Goal: Information Seeking & Learning: Check status

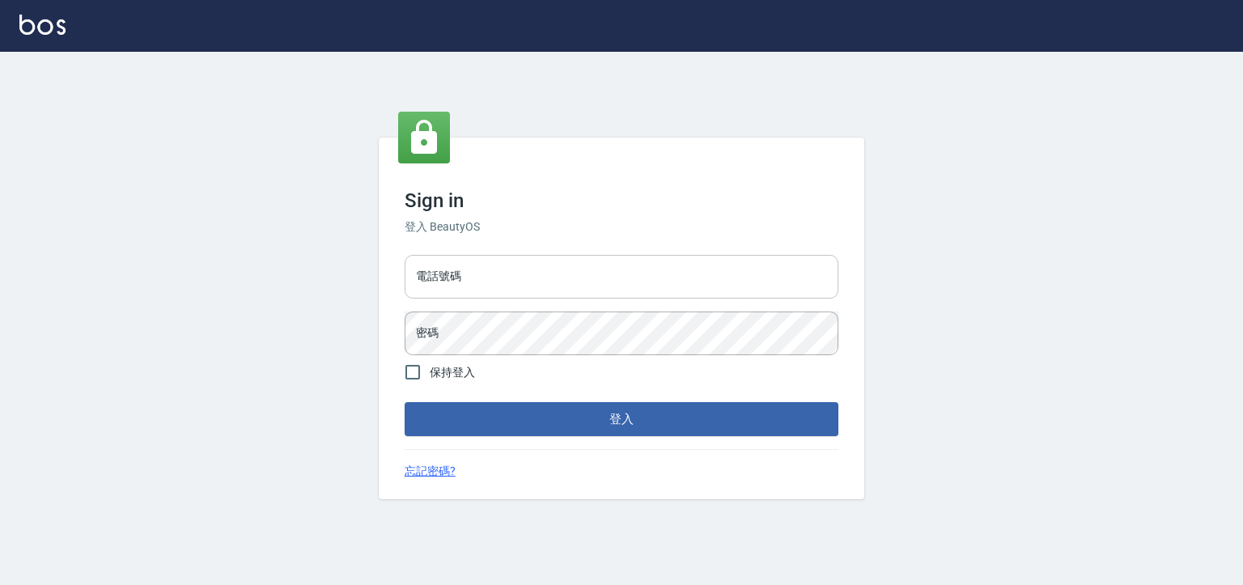
drag, startPoint x: 0, startPoint y: 0, endPoint x: 480, endPoint y: 262, distance: 547.0
click at [480, 262] on input "電話號碼" at bounding box center [622, 277] width 434 height 44
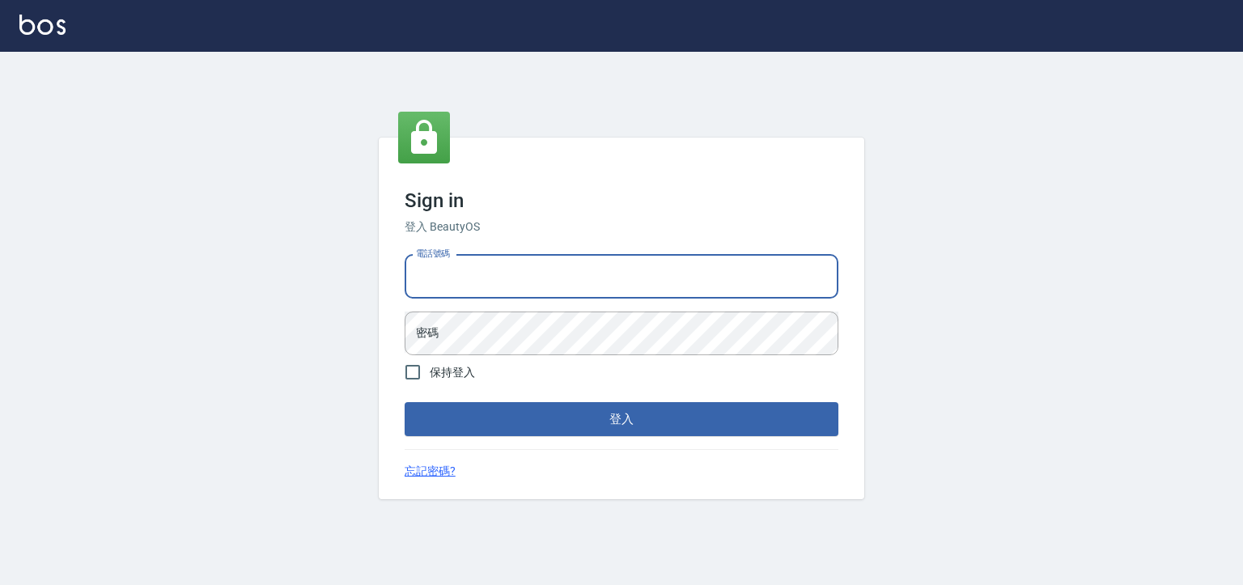
type input "0930798111"
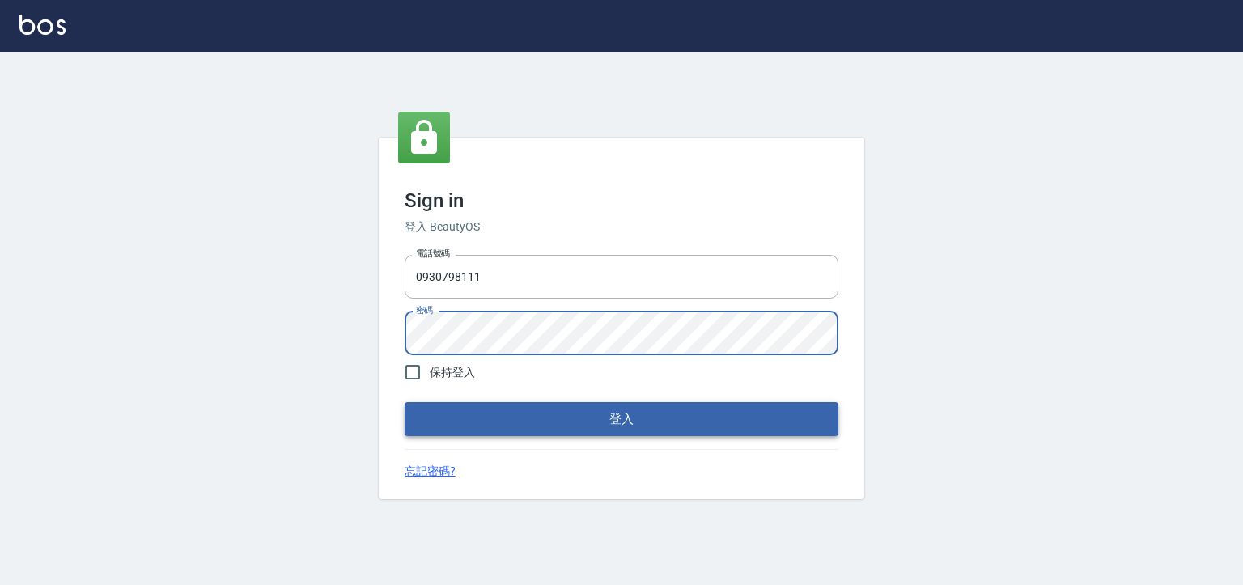
click at [468, 410] on button "登入" at bounding box center [622, 419] width 434 height 34
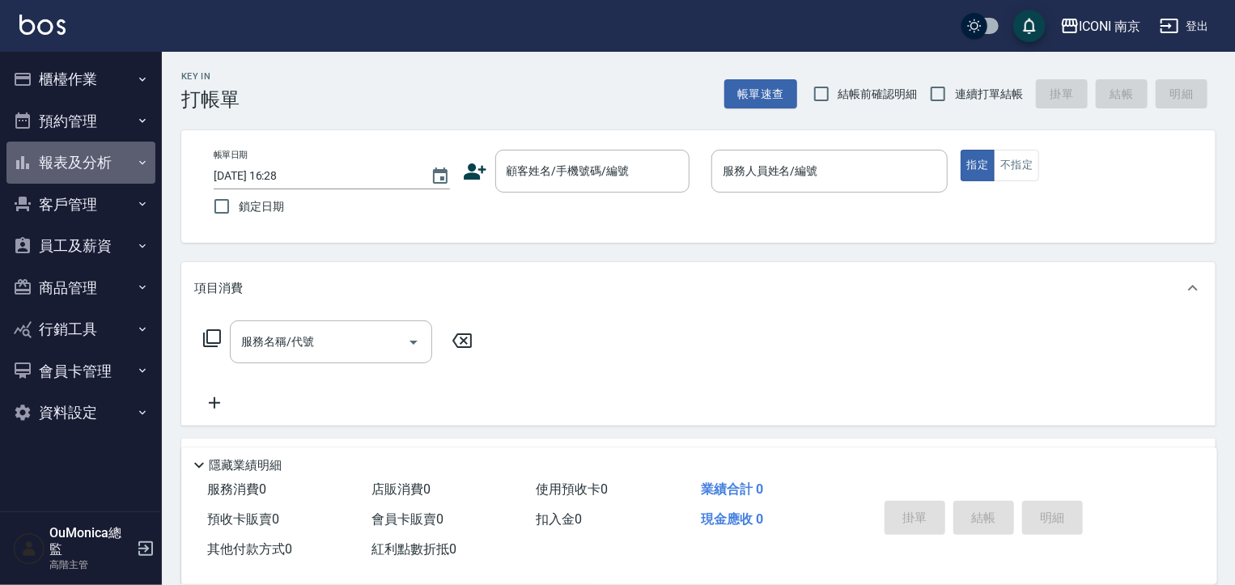
click at [102, 164] on button "報表及分析" at bounding box center [80, 163] width 149 height 42
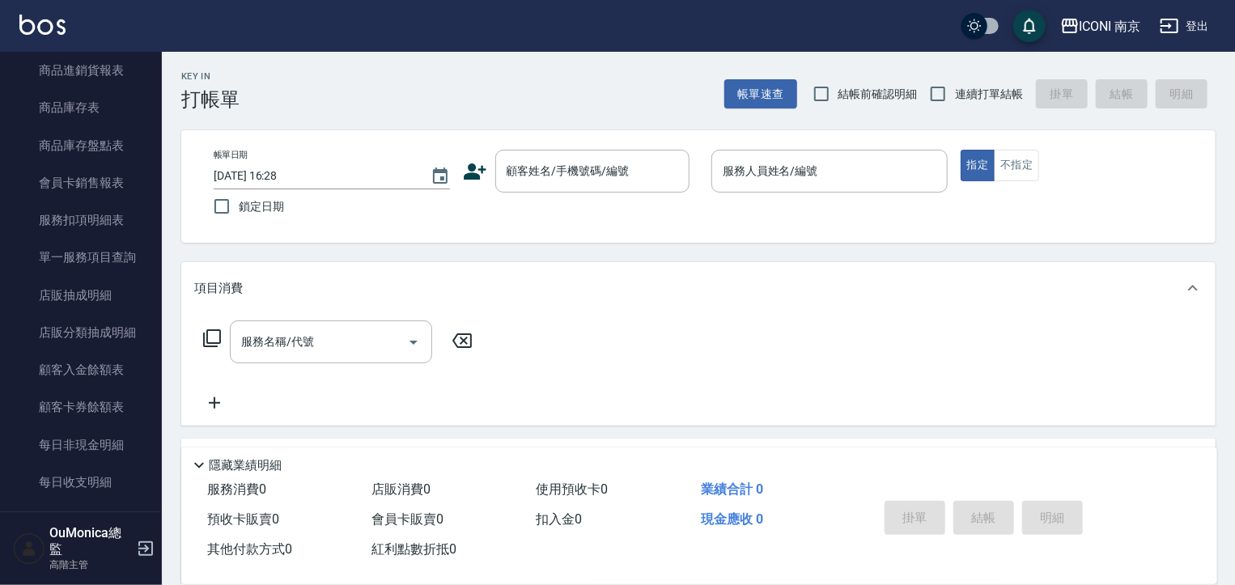
scroll to position [997, 0]
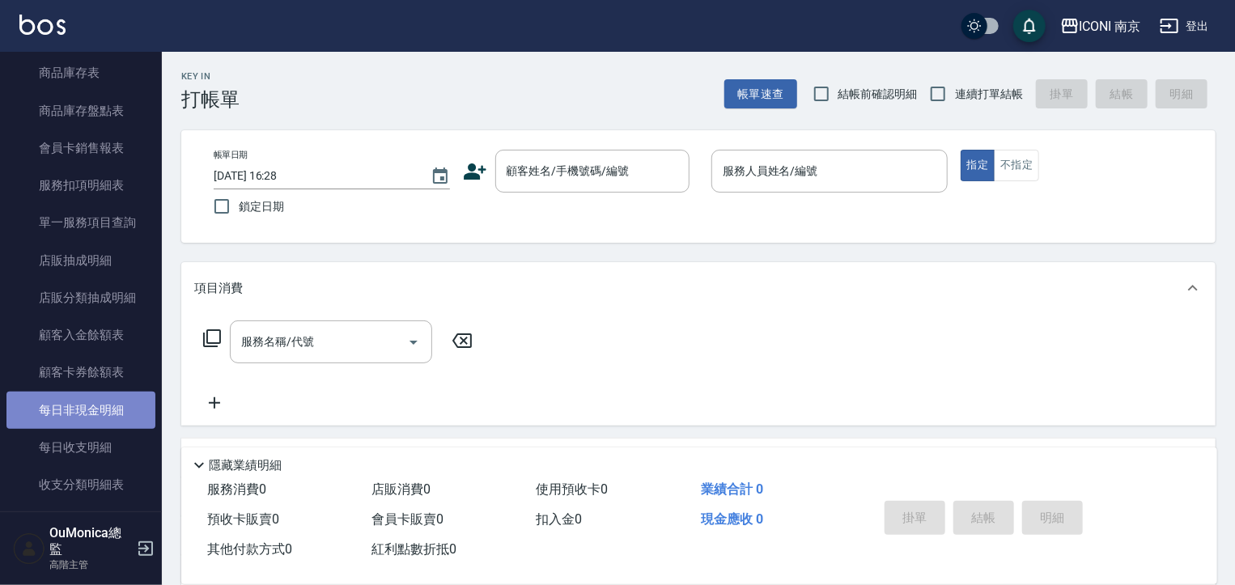
click at [97, 402] on link "每日非現金明細" at bounding box center [80, 410] width 149 height 37
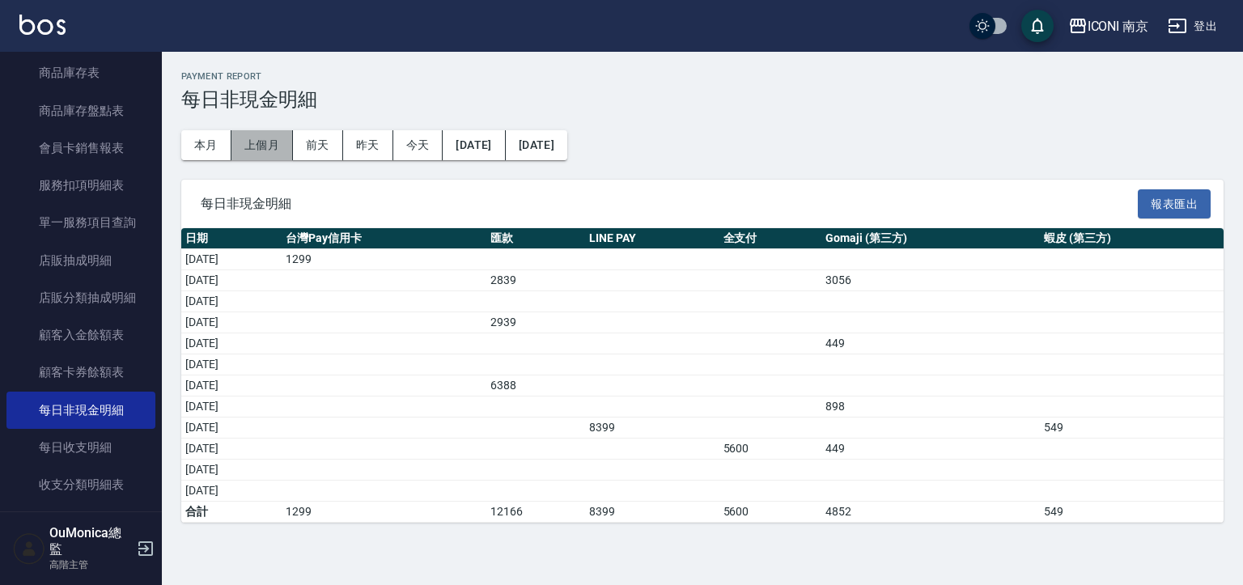
click at [249, 152] on button "上個月" at bounding box center [263, 145] width 62 height 30
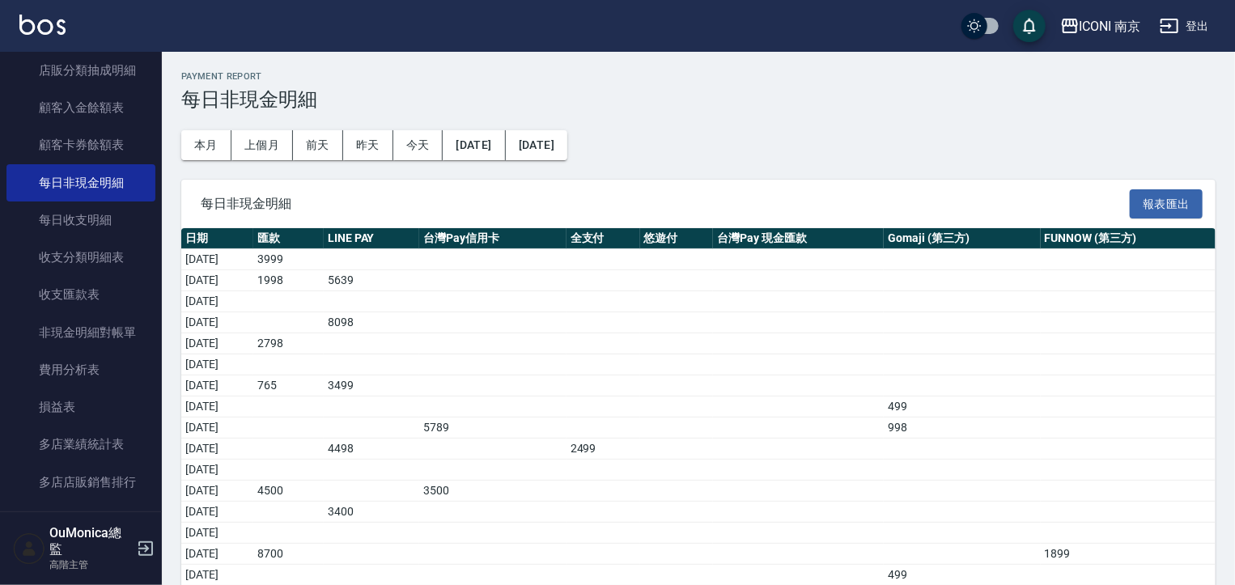
scroll to position [1227, 0]
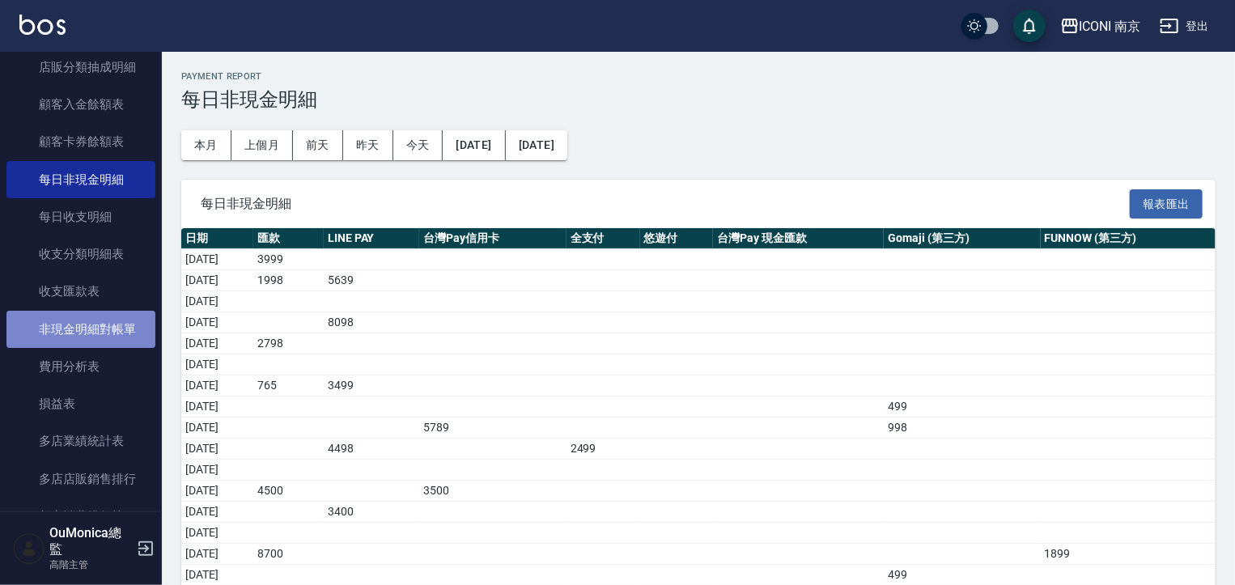
click at [89, 340] on link "非現金明細對帳單" at bounding box center [80, 329] width 149 height 37
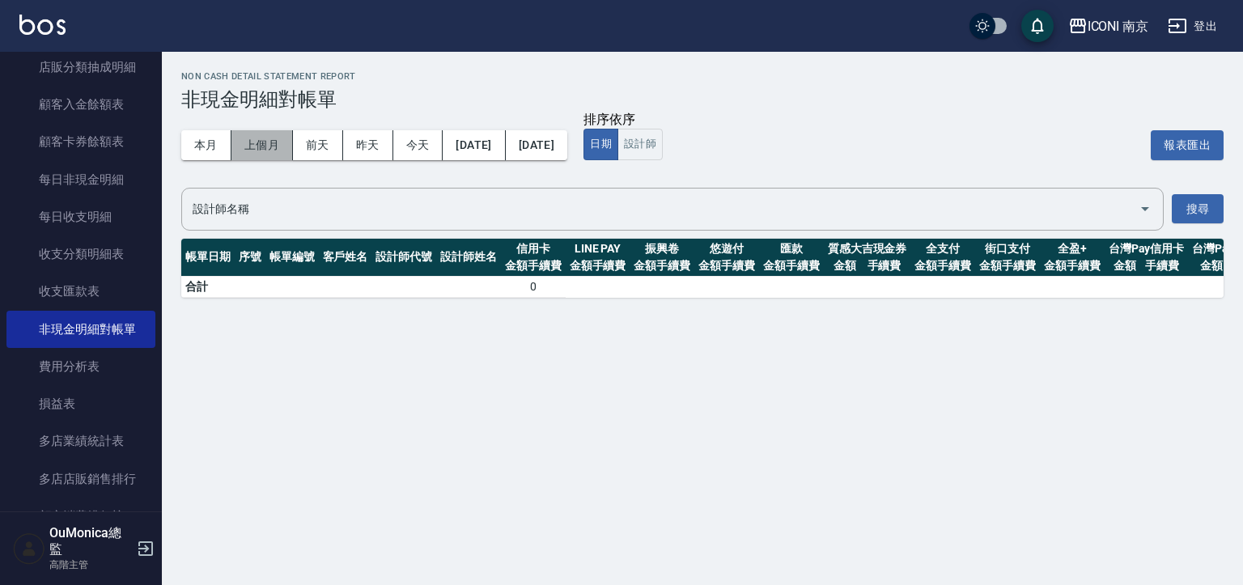
click at [254, 142] on button "上個月" at bounding box center [263, 145] width 62 height 30
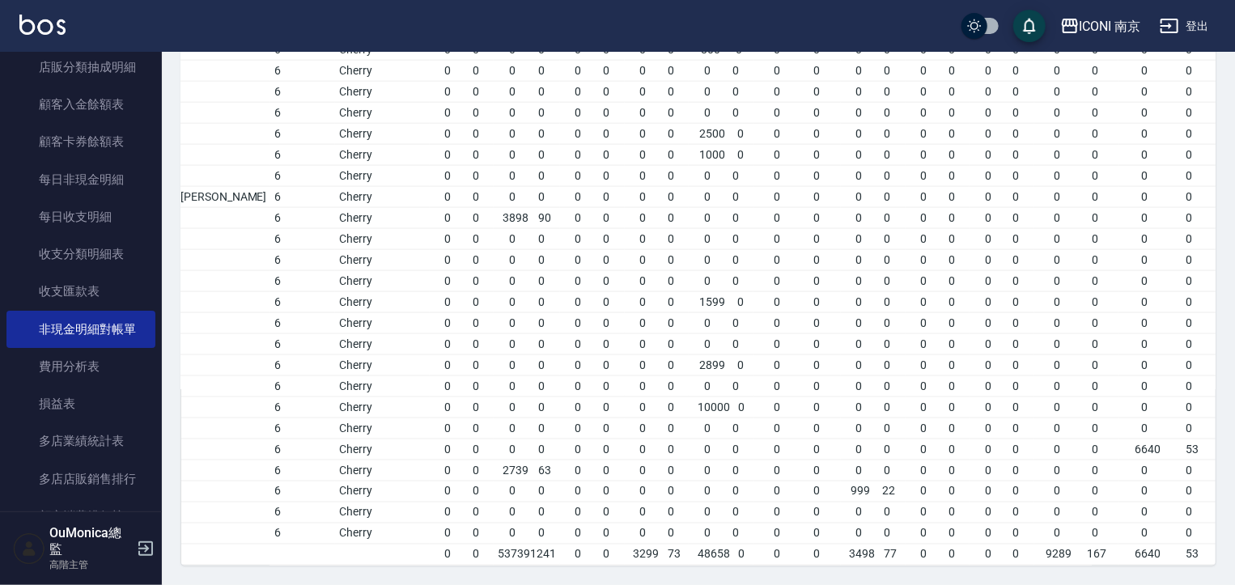
scroll to position [0, 338]
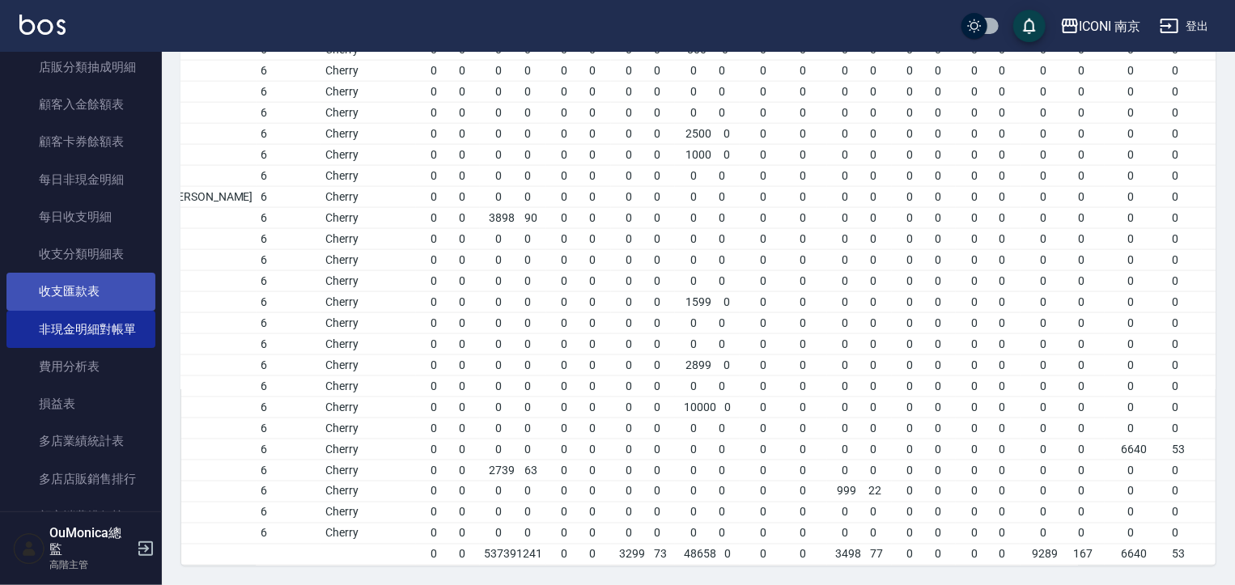
click at [99, 288] on link "收支匯款表" at bounding box center [80, 291] width 149 height 37
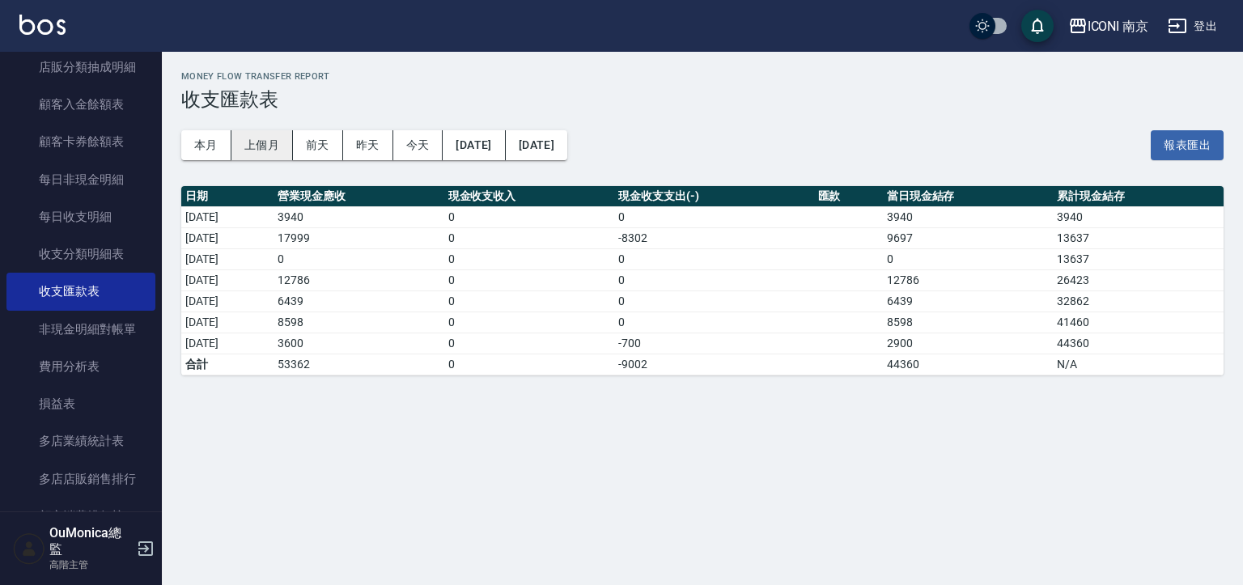
click at [243, 143] on button "上個月" at bounding box center [263, 145] width 62 height 30
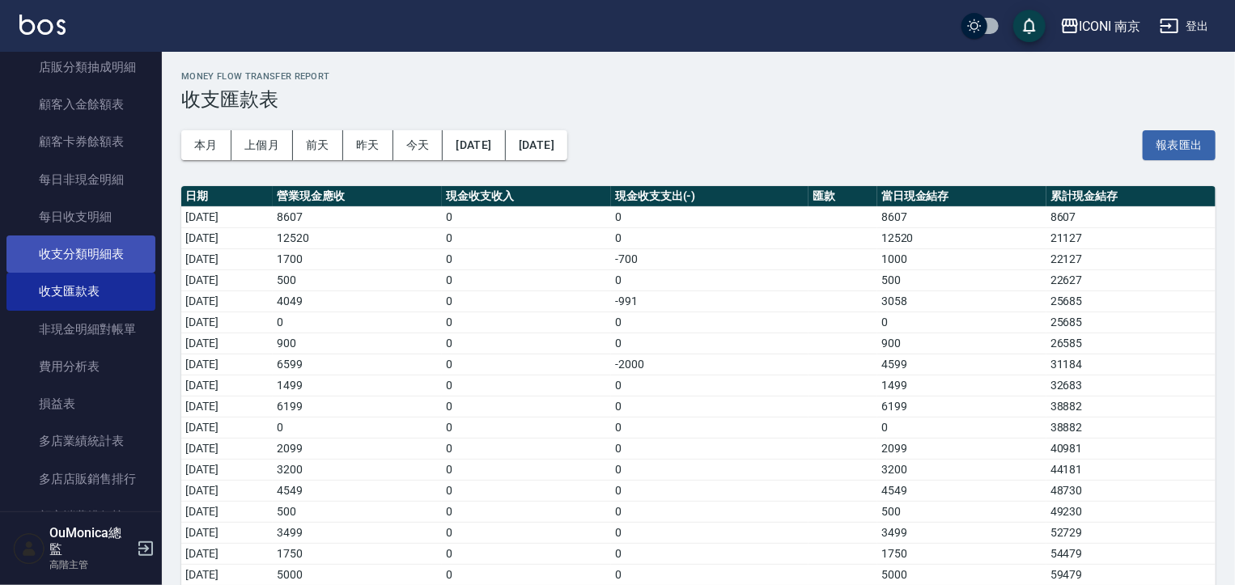
click at [107, 264] on link "收支分類明細表" at bounding box center [80, 254] width 149 height 37
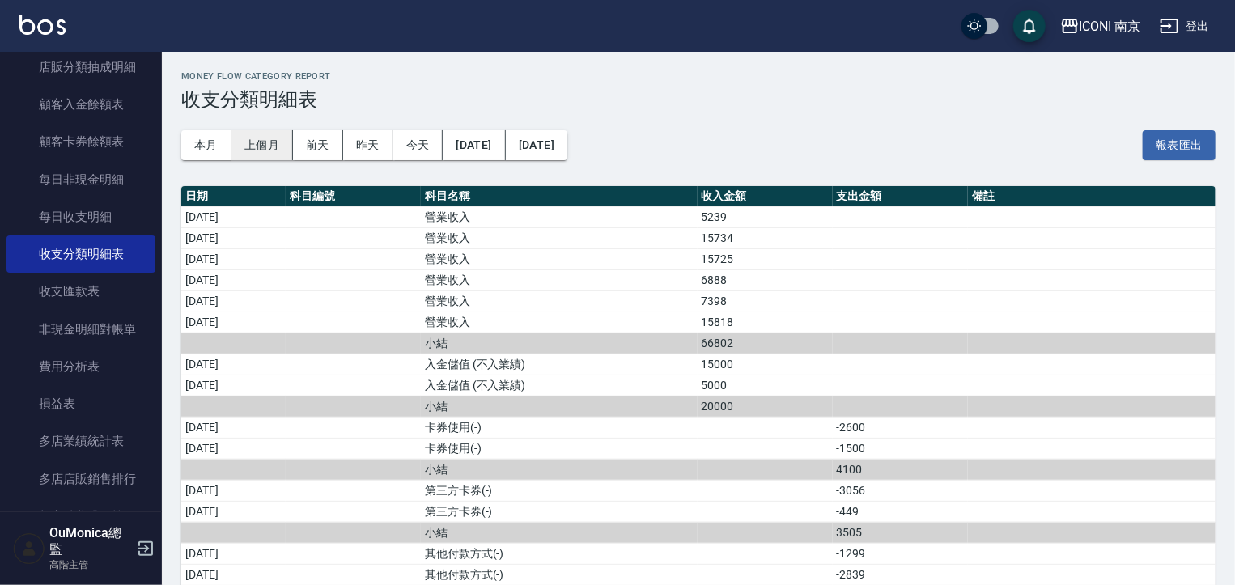
click at [245, 142] on button "上個月" at bounding box center [263, 145] width 62 height 30
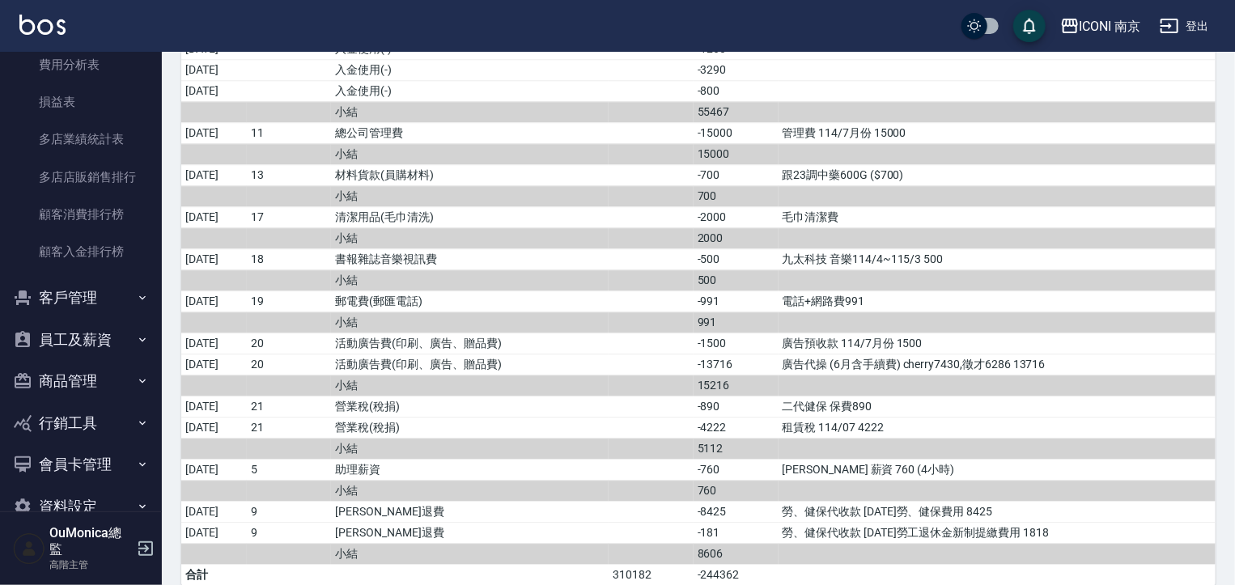
scroll to position [1563, 0]
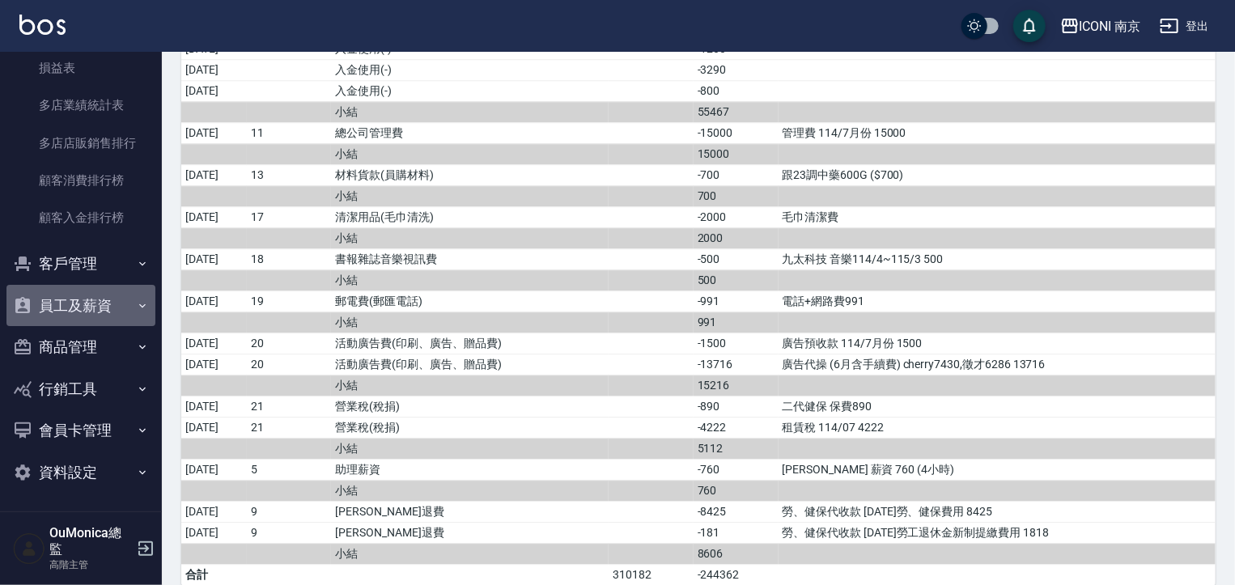
click at [117, 302] on button "員工及薪資" at bounding box center [80, 306] width 149 height 42
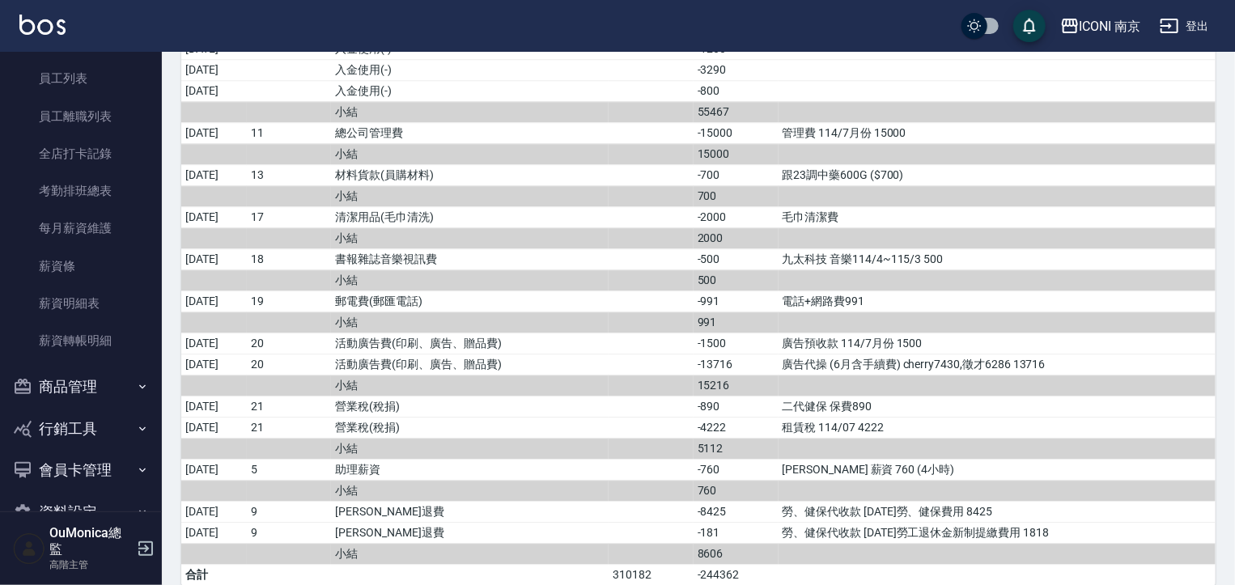
scroll to position [1876, 0]
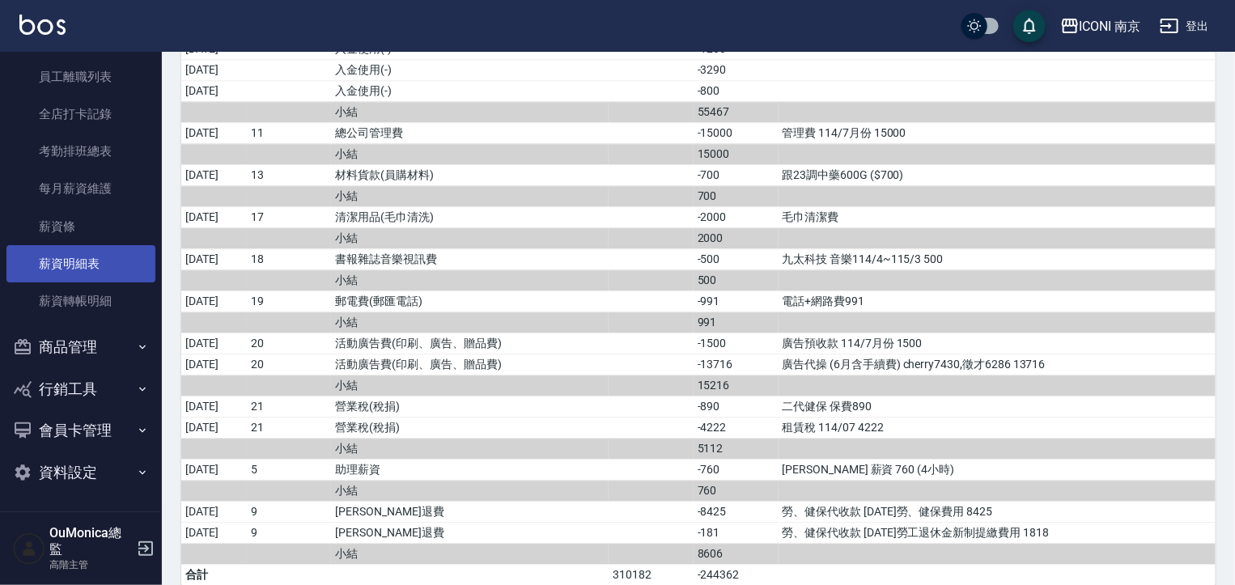
click at [70, 267] on link "薪資明細表" at bounding box center [80, 263] width 149 height 37
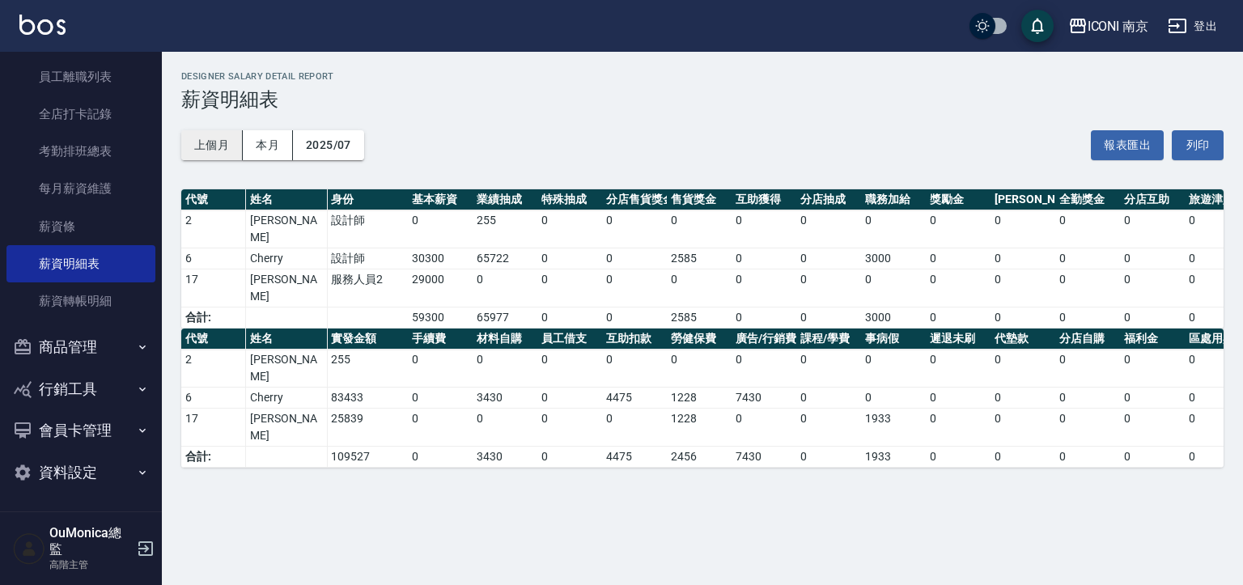
click at [207, 151] on button "上個月" at bounding box center [212, 145] width 62 height 30
click at [206, 149] on button "上個月" at bounding box center [212, 145] width 62 height 30
click at [197, 147] on button "上個月" at bounding box center [212, 145] width 62 height 30
click at [219, 134] on button "上個月" at bounding box center [212, 145] width 62 height 30
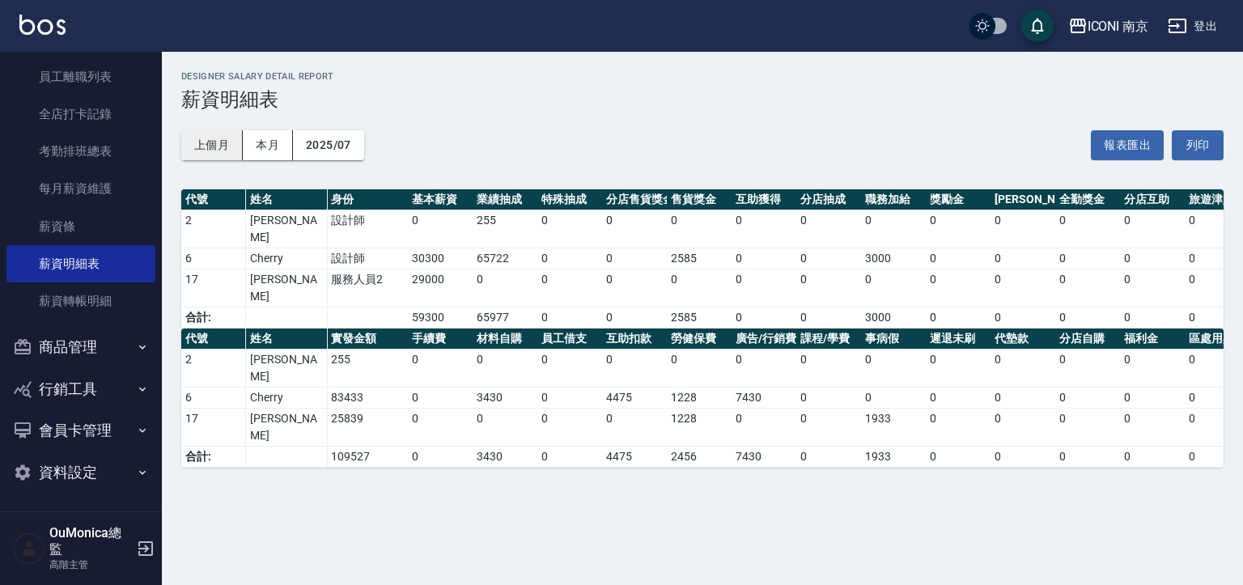
click at [210, 136] on button "上個月" at bounding box center [212, 145] width 62 height 30
